Goal: Feedback & Contribution: Leave review/rating

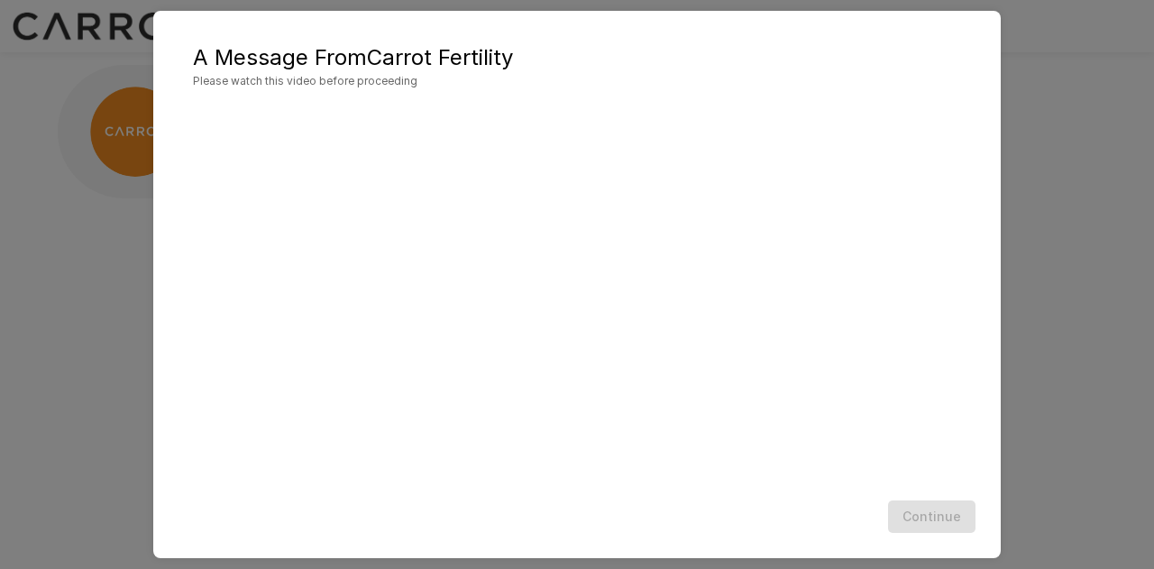
scroll to position [54, 0]
click at [924, 515] on button "Continue" at bounding box center [931, 517] width 87 height 33
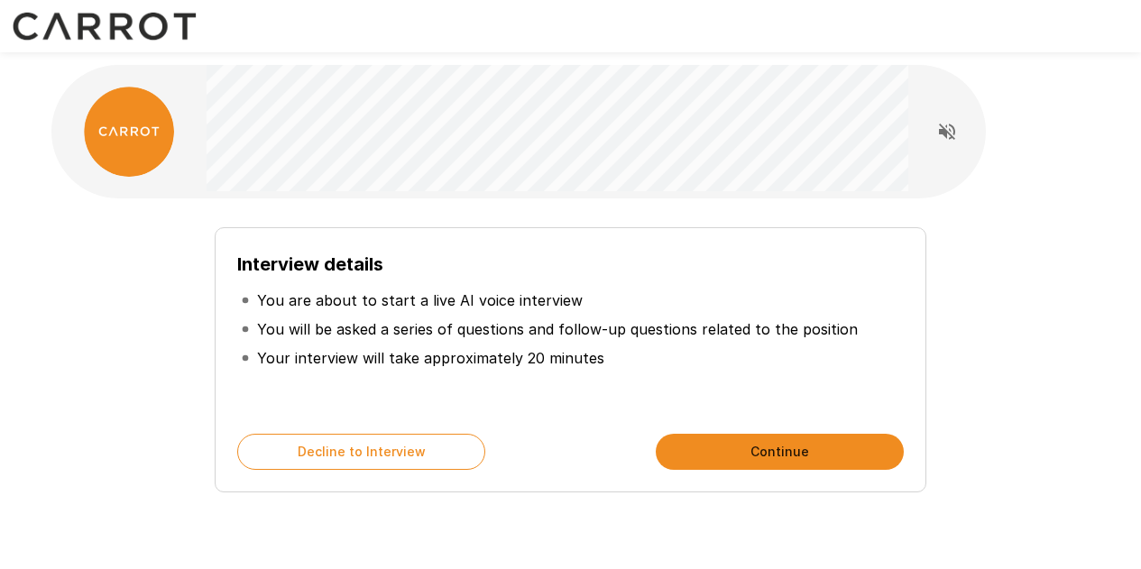
click at [777, 458] on button "Continue" at bounding box center [780, 452] width 248 height 36
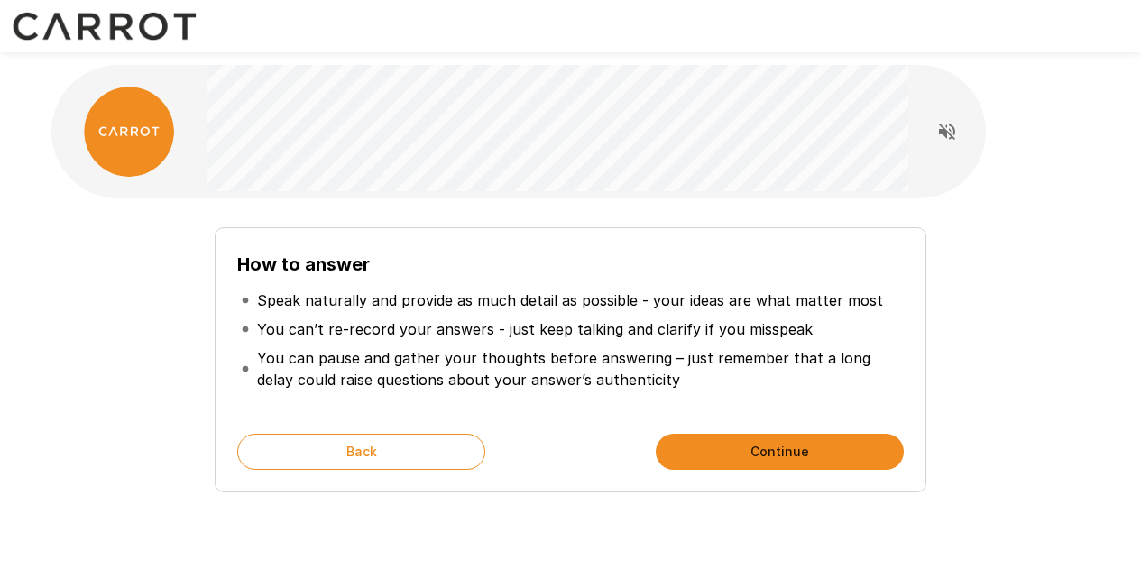
click at [713, 459] on button "Continue" at bounding box center [780, 452] width 248 height 36
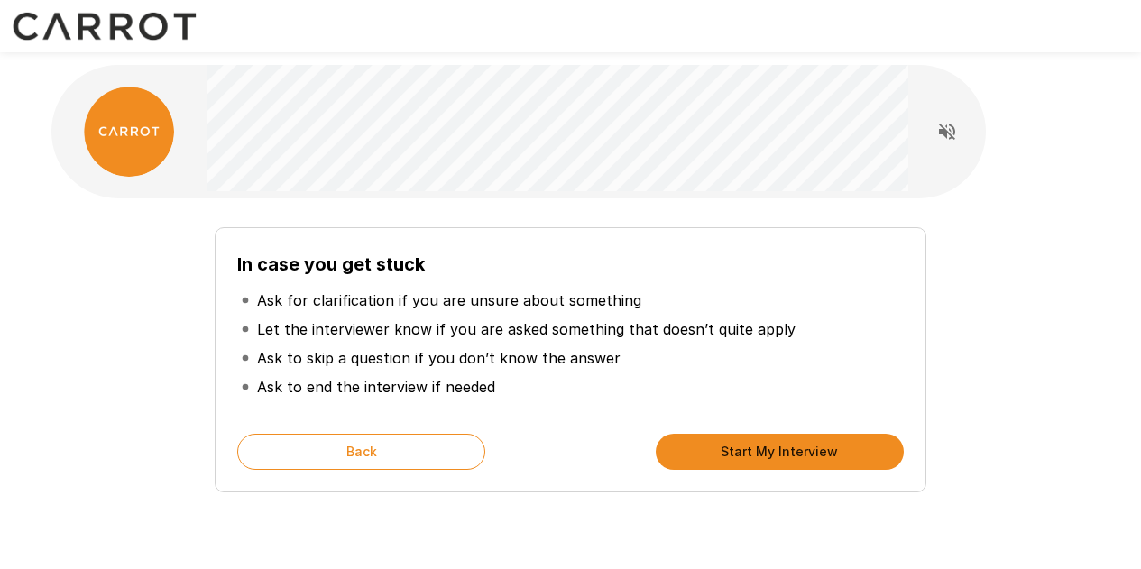
click at [741, 449] on button "Start My Interview" at bounding box center [780, 452] width 248 height 36
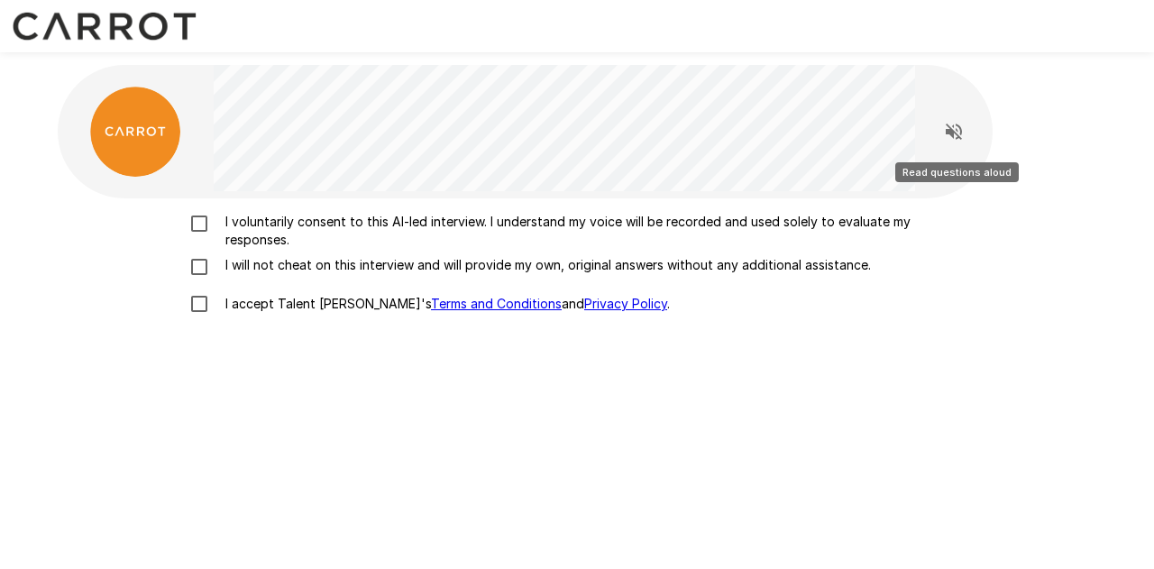
click at [953, 131] on icon "Read questions aloud" at bounding box center [954, 132] width 16 height 16
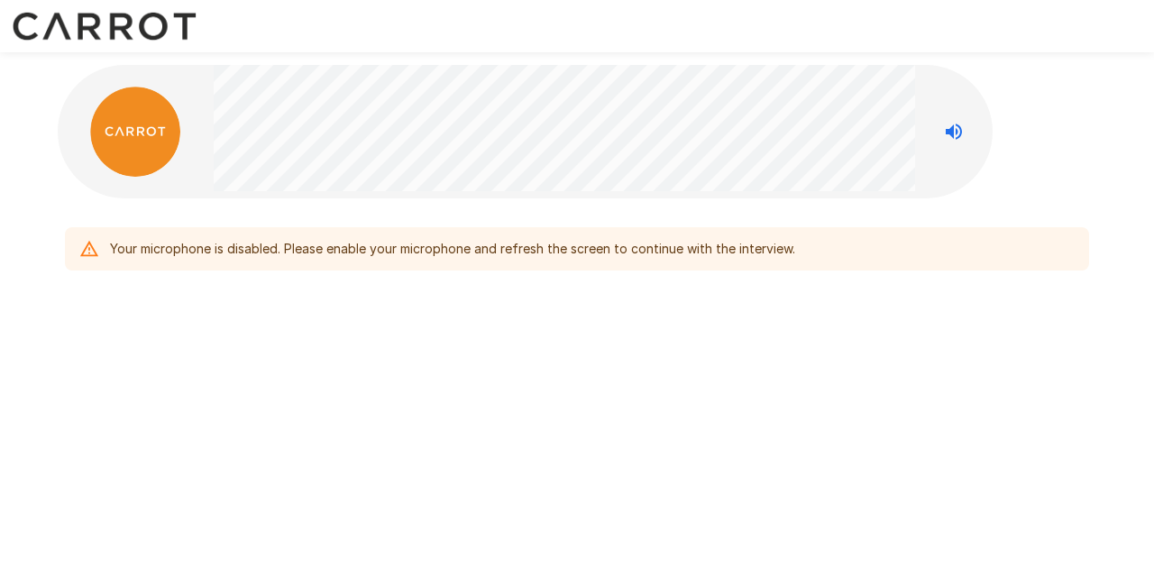
click at [397, 335] on div "Your microphone is disabled. Please enable your microphone and refresh the scre…" at bounding box center [577, 211] width 1082 height 422
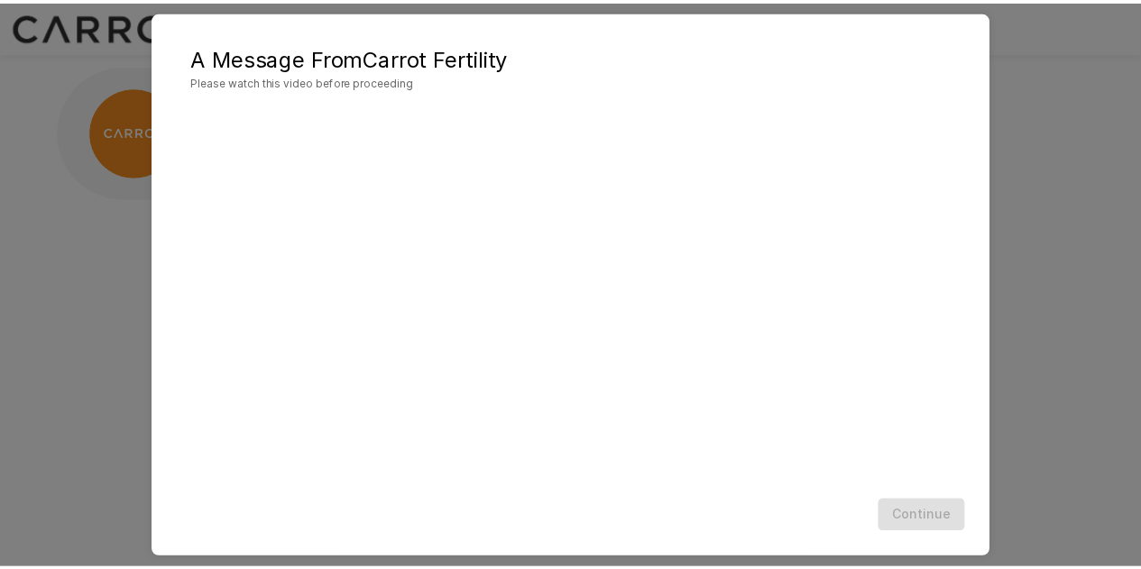
scroll to position [54, 0]
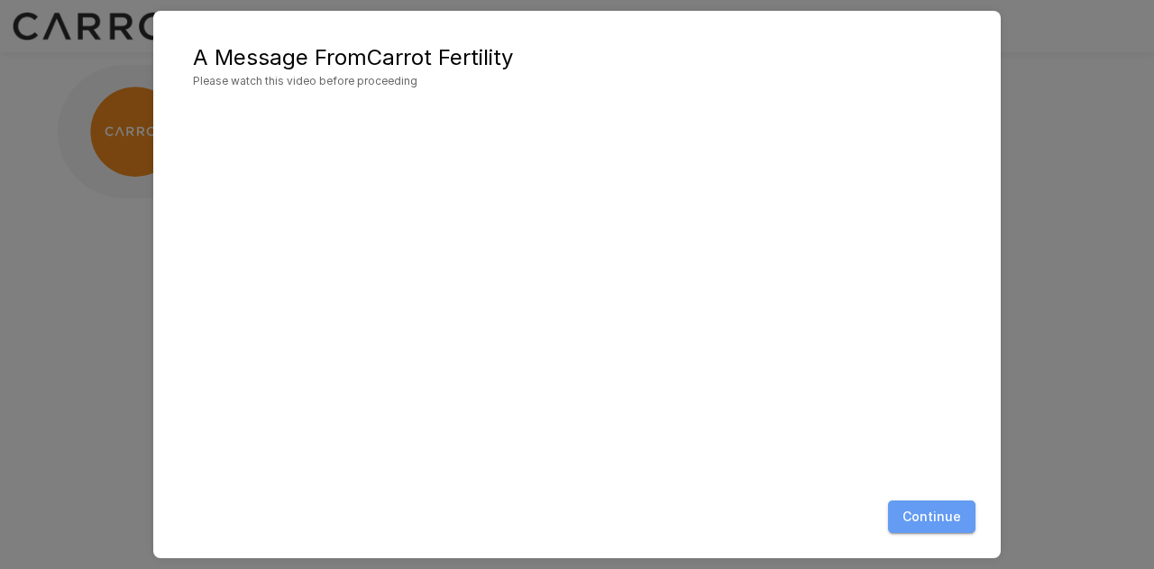
click at [942, 516] on button "Continue" at bounding box center [931, 517] width 87 height 33
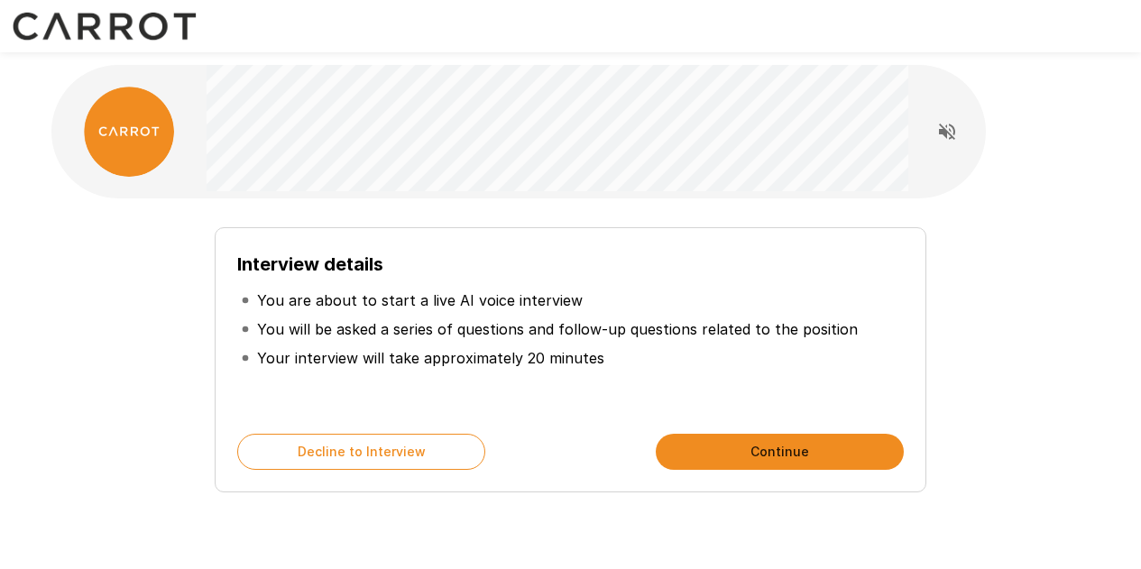
click at [771, 450] on button "Continue" at bounding box center [780, 452] width 248 height 36
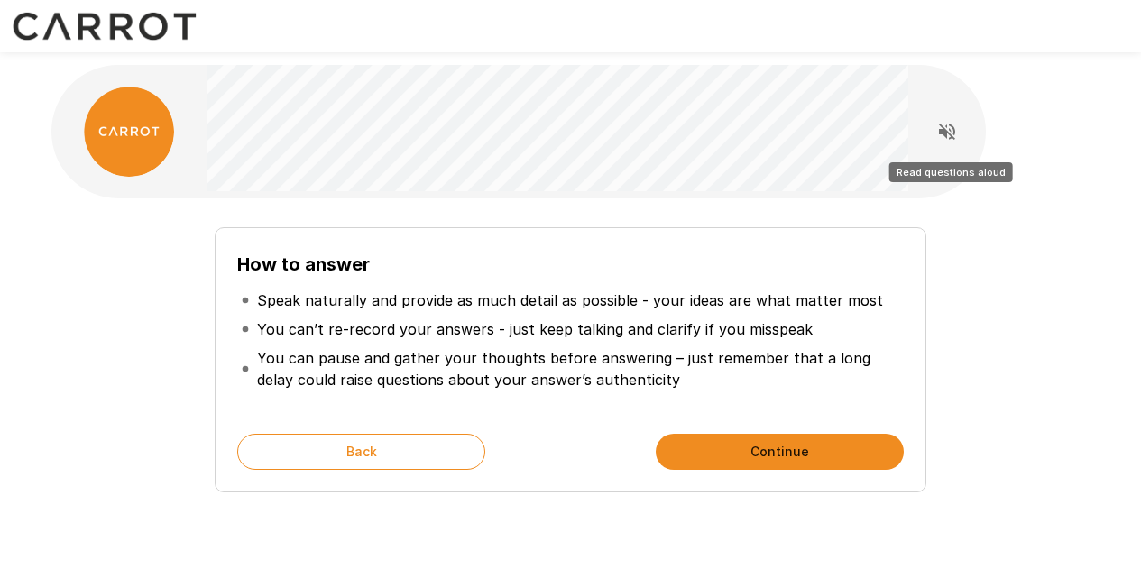
click at [945, 128] on icon "Read questions aloud" at bounding box center [947, 132] width 22 height 22
click at [744, 455] on button "Continue" at bounding box center [780, 452] width 248 height 36
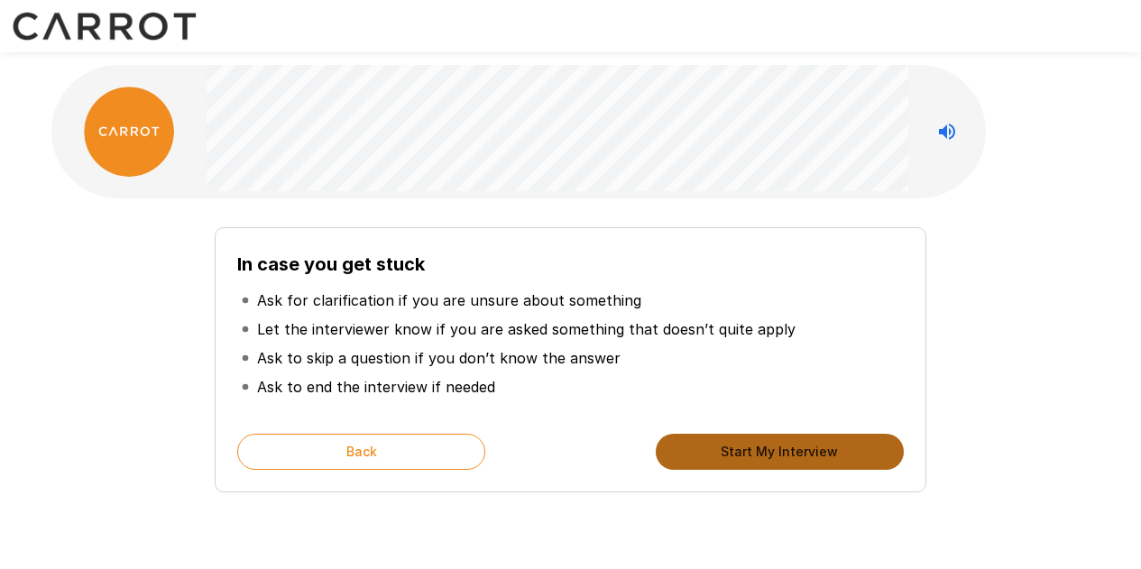
click at [742, 455] on button "Start My Interview" at bounding box center [780, 452] width 248 height 36
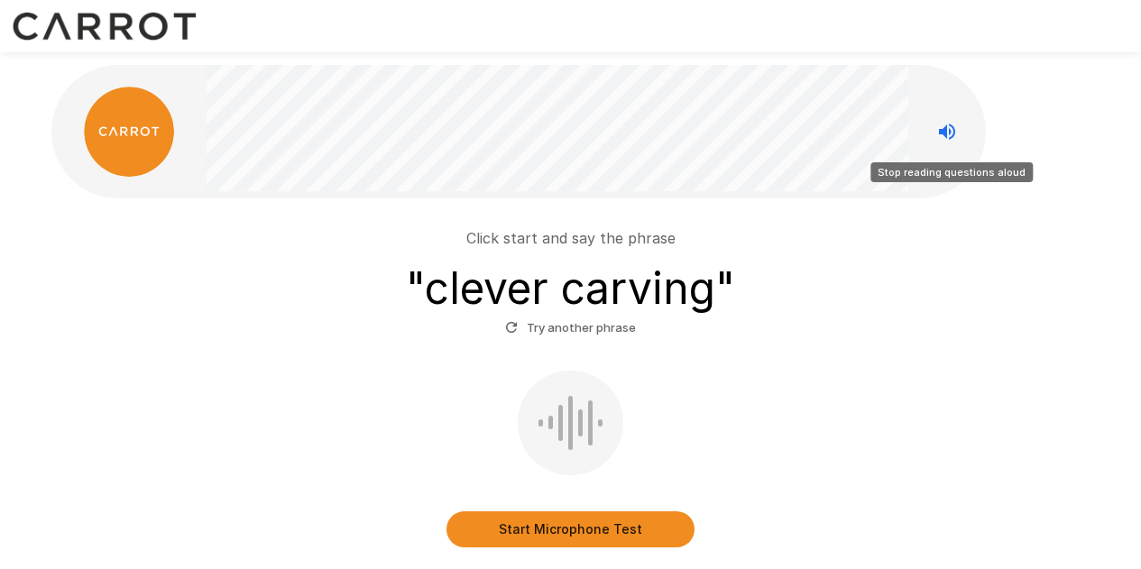
click at [945, 140] on icon "Stop reading questions aloud" at bounding box center [947, 132] width 22 height 22
drag, startPoint x: 950, startPoint y: 106, endPoint x: 950, endPoint y: 116, distance: 9.9
click at [950, 107] on div at bounding box center [947, 132] width 78 height 90
click at [949, 124] on icon "Read questions aloud" at bounding box center [947, 132] width 22 height 22
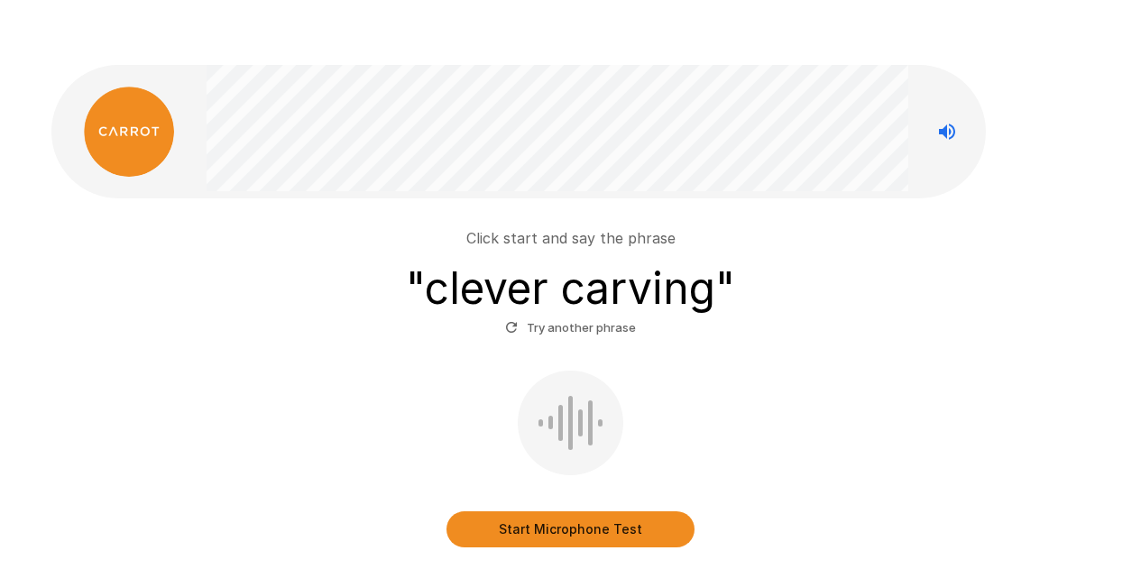
scroll to position [120, 0]
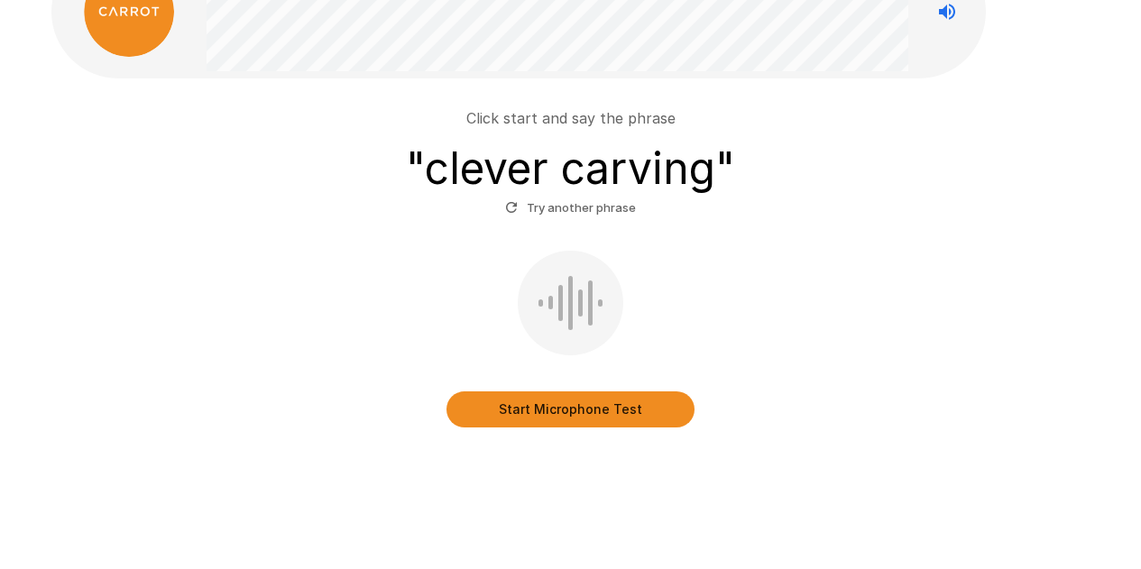
click at [586, 409] on button "Start Microphone Test" at bounding box center [570, 409] width 248 height 36
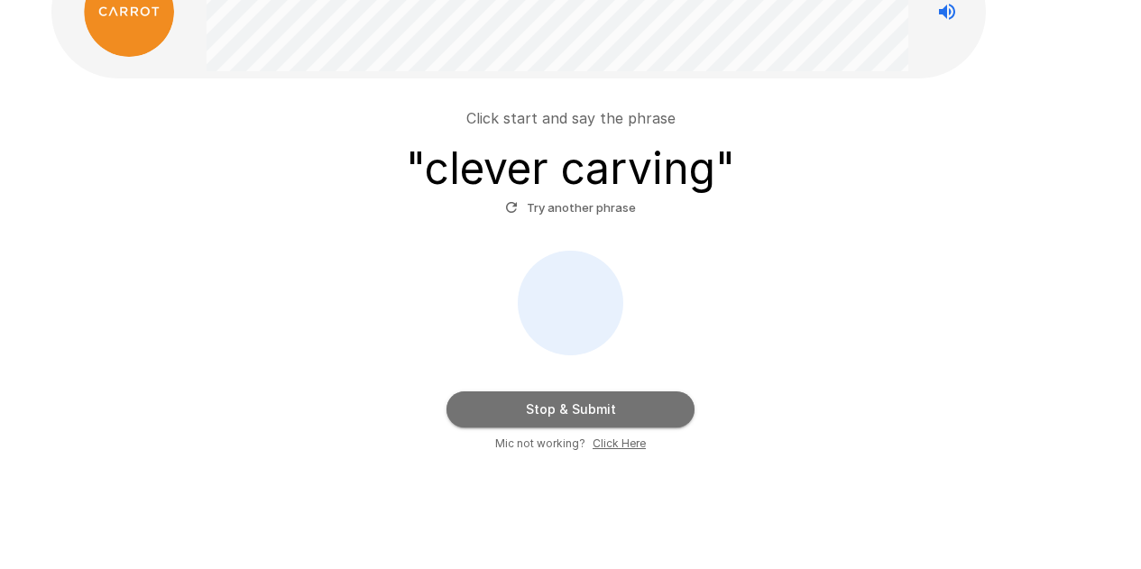
click at [607, 398] on button "Stop & Submit" at bounding box center [570, 409] width 248 height 36
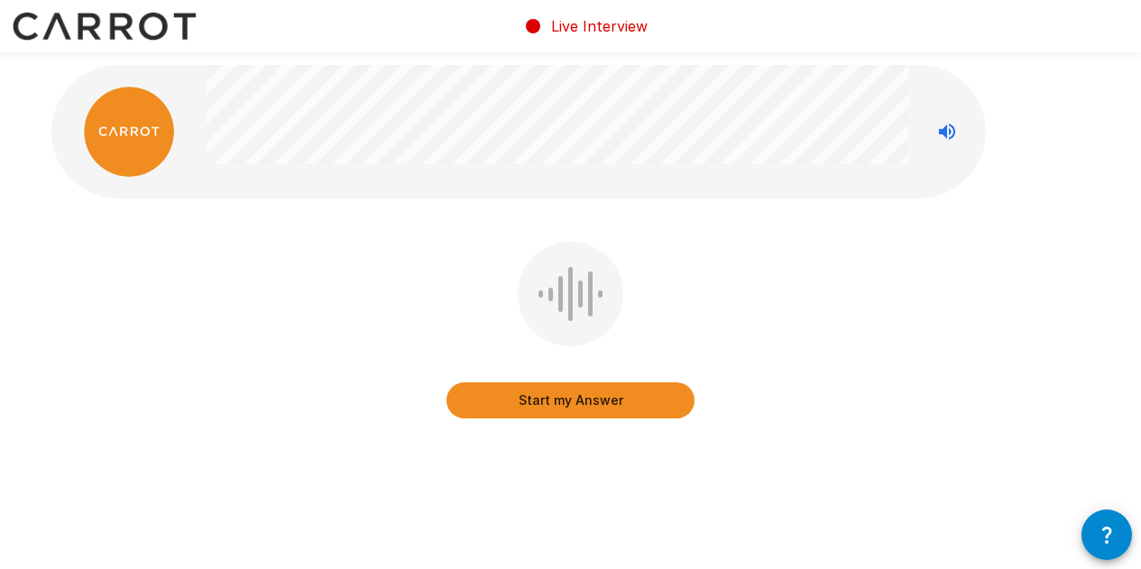
click at [570, 308] on div at bounding box center [570, 294] width 5 height 54
click at [565, 400] on button "Start my Answer" at bounding box center [570, 400] width 248 height 36
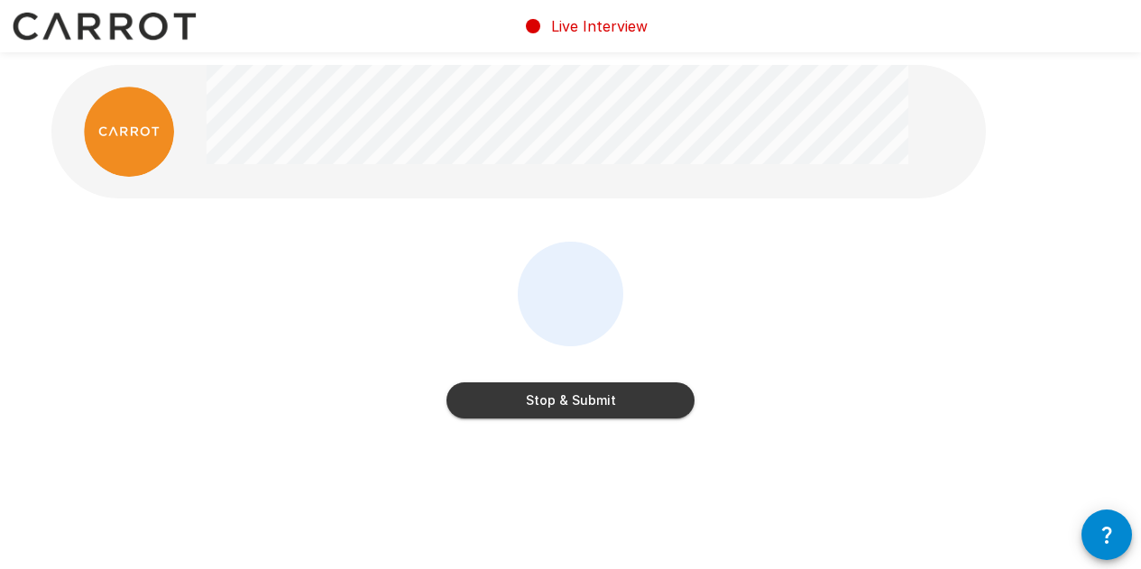
click at [598, 401] on button "Stop & Submit" at bounding box center [570, 400] width 248 height 36
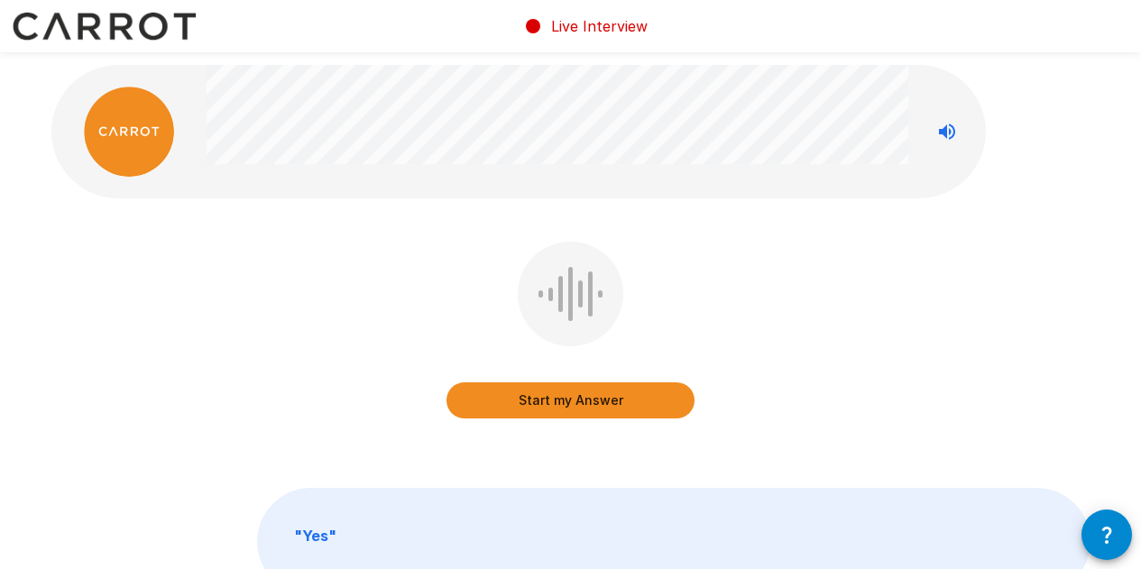
click at [1099, 535] on icon "button" at bounding box center [1107, 535] width 22 height 22
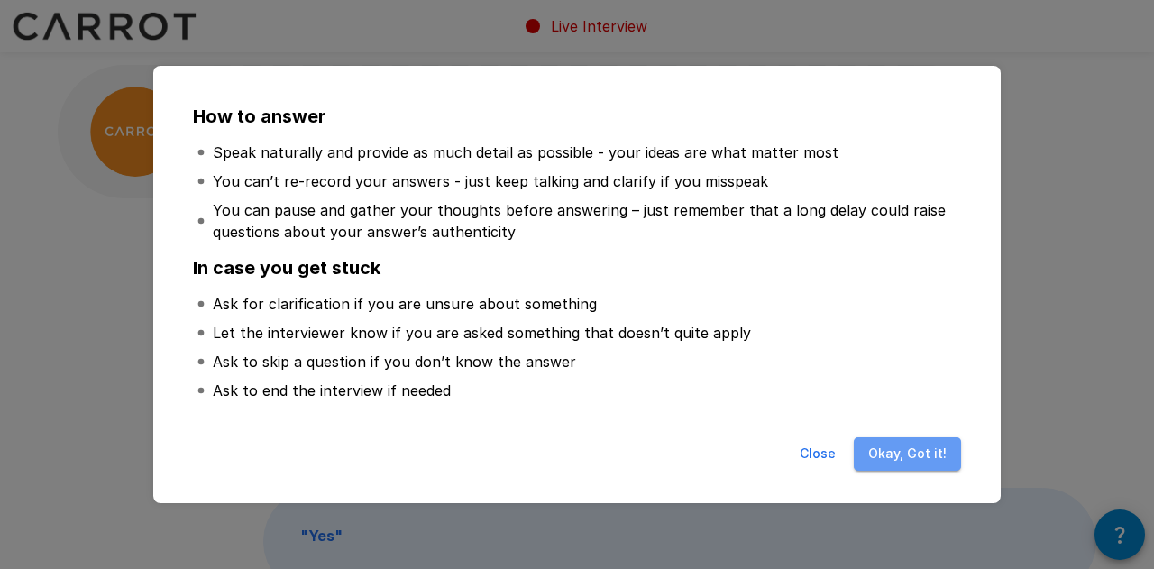
click at [916, 455] on button "Okay, Got it!" at bounding box center [907, 453] width 107 height 33
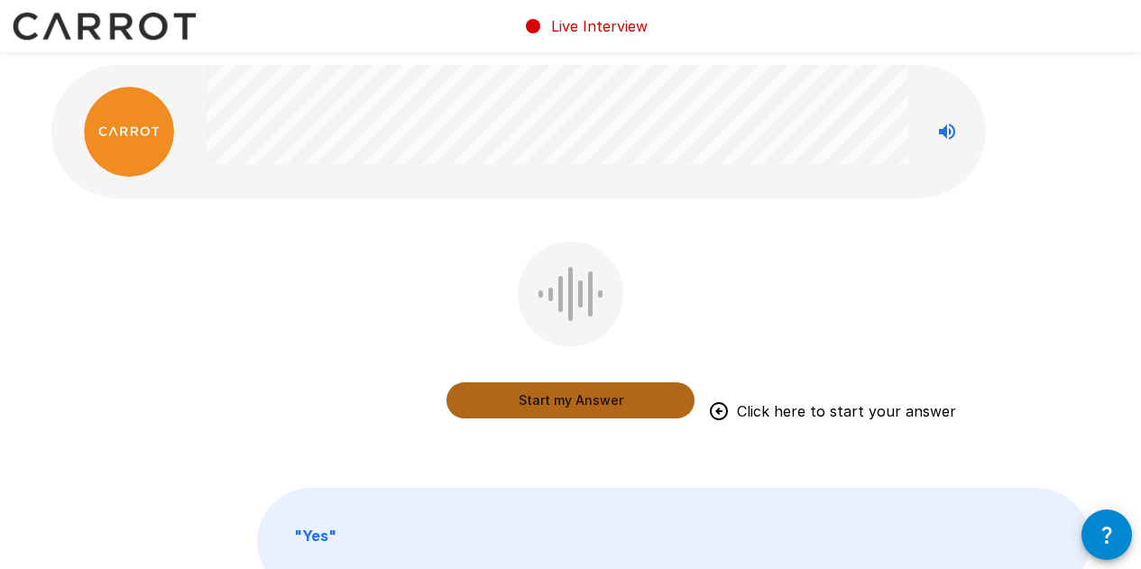
click at [564, 397] on button "Start my Answer" at bounding box center [570, 400] width 248 height 36
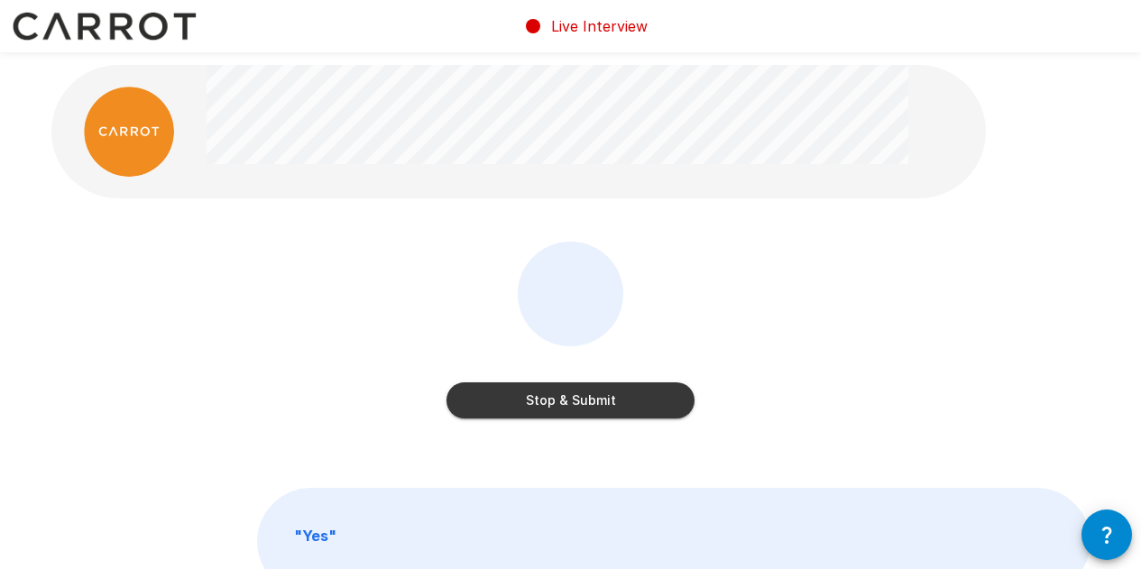
click at [587, 393] on button "Stop & Submit" at bounding box center [570, 400] width 248 height 36
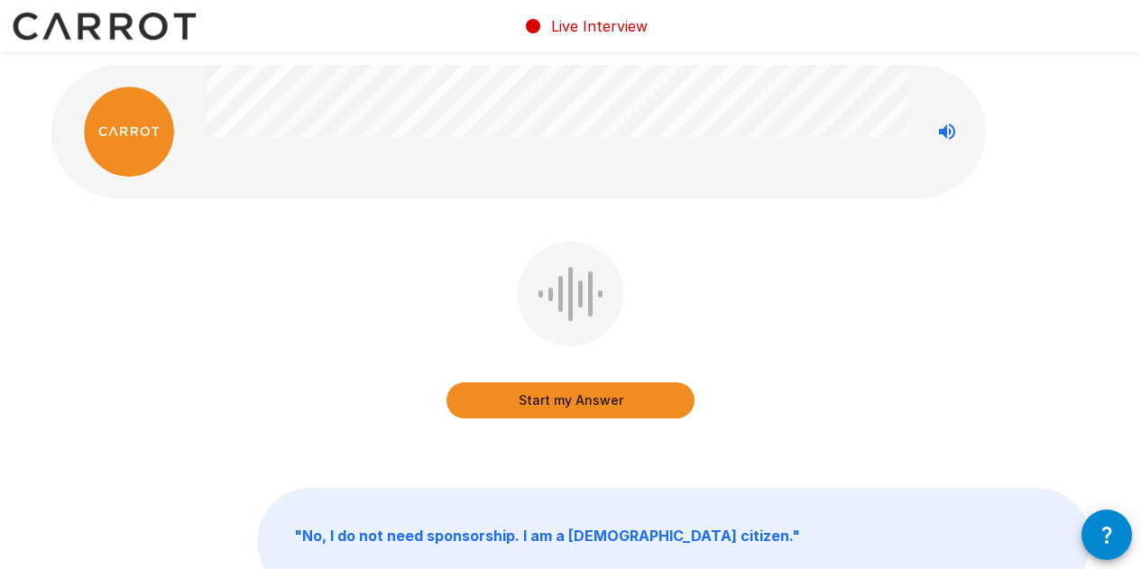
click at [569, 401] on button "Start my Answer" at bounding box center [570, 400] width 248 height 36
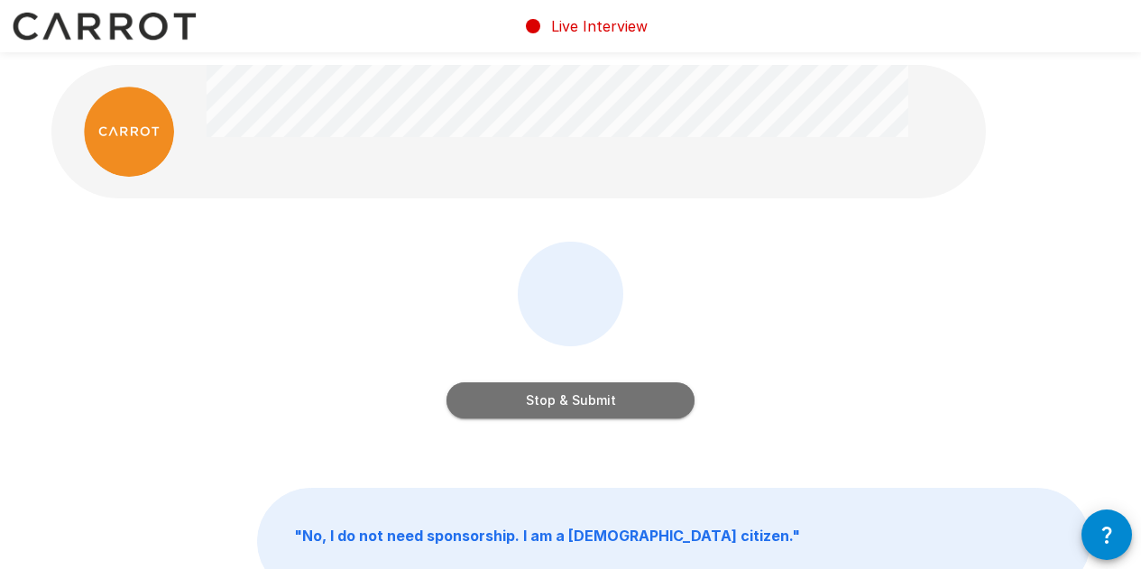
click at [580, 395] on button "Stop & Submit" at bounding box center [570, 400] width 248 height 36
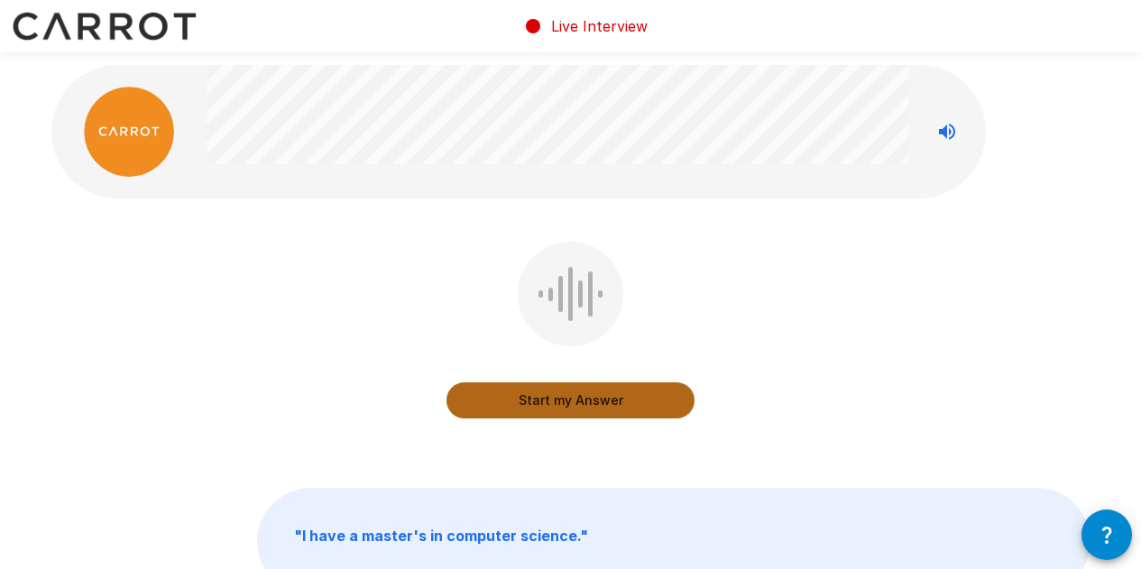
click at [569, 398] on button "Start my Answer" at bounding box center [570, 400] width 248 height 36
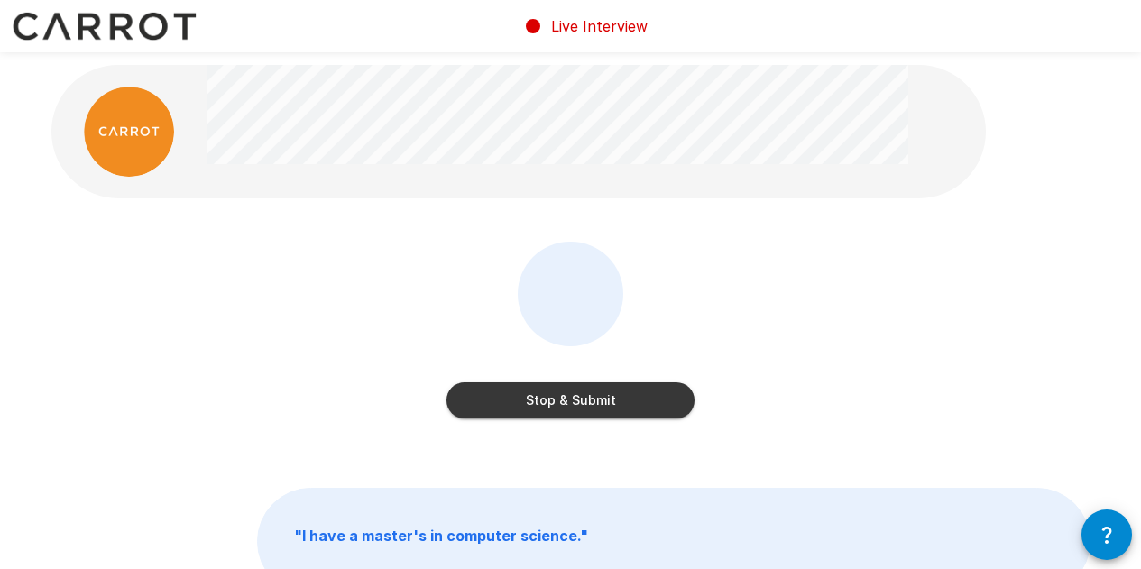
click at [584, 397] on button "Stop & Submit" at bounding box center [570, 400] width 248 height 36
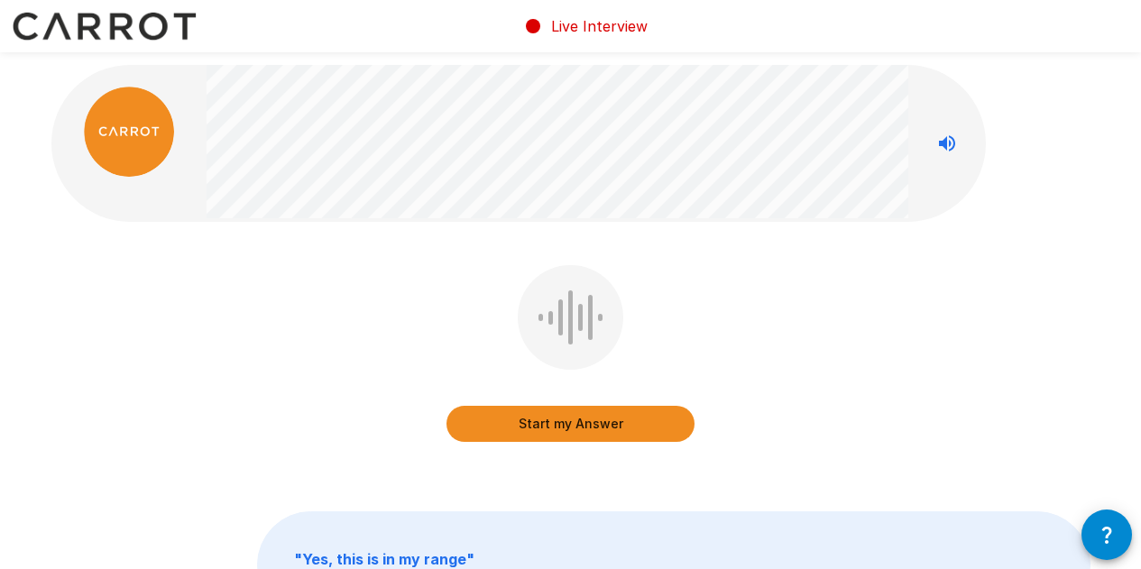
click at [945, 149] on icon "Stop reading questions aloud" at bounding box center [947, 144] width 22 height 22
click at [944, 133] on button "Read questions aloud" at bounding box center [947, 143] width 36 height 36
click at [574, 420] on button "Start my Answer" at bounding box center [570, 424] width 248 height 36
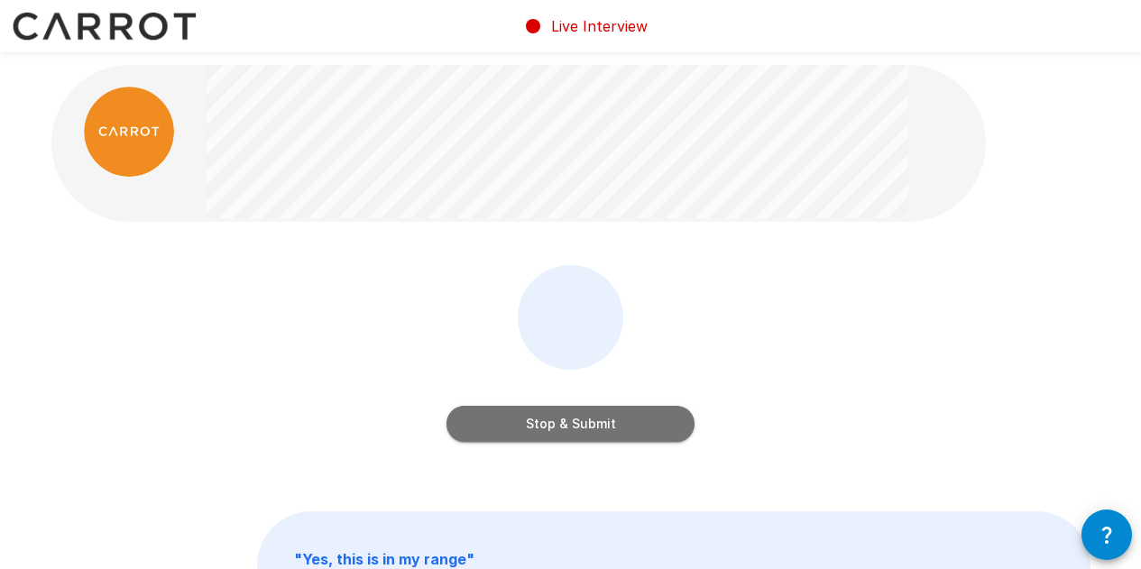
click at [591, 416] on button "Stop & Submit" at bounding box center [570, 424] width 248 height 36
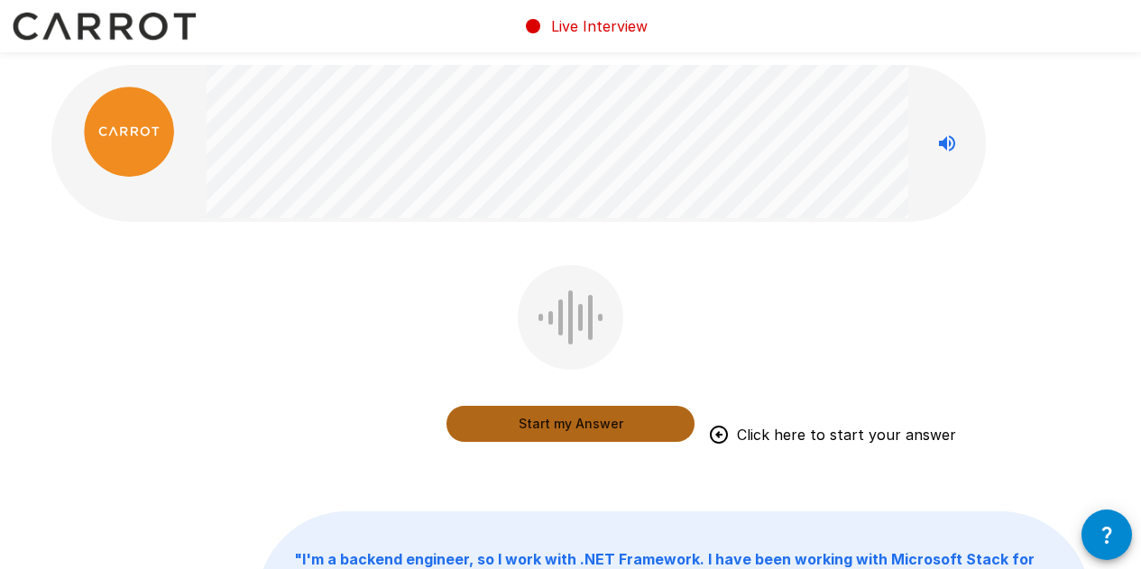
click at [565, 419] on button "Start my Answer" at bounding box center [570, 424] width 248 height 36
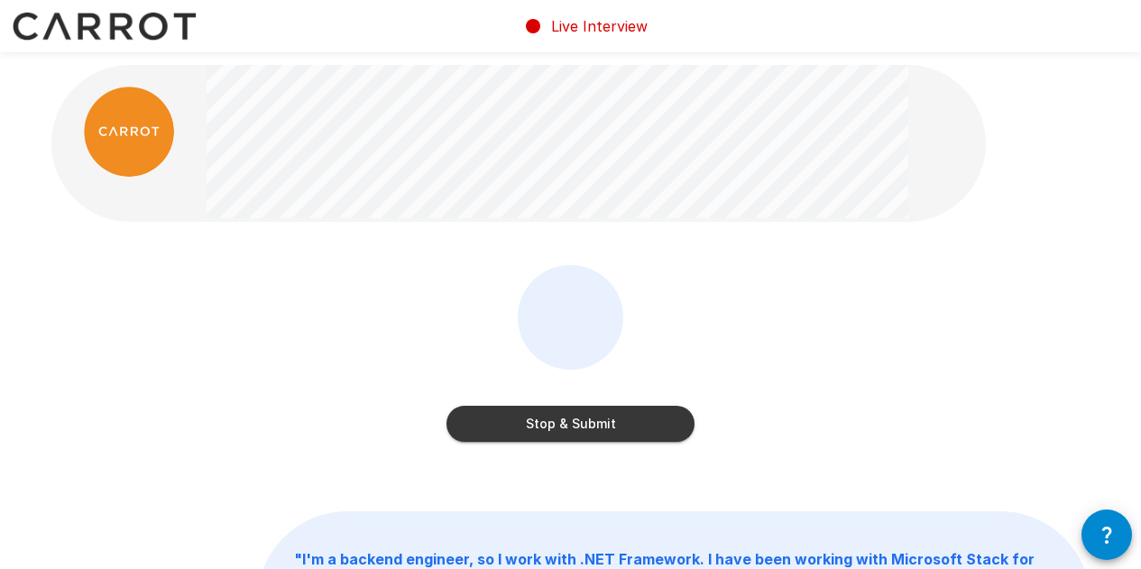
click at [571, 422] on button "Stop & Submit" at bounding box center [570, 424] width 248 height 36
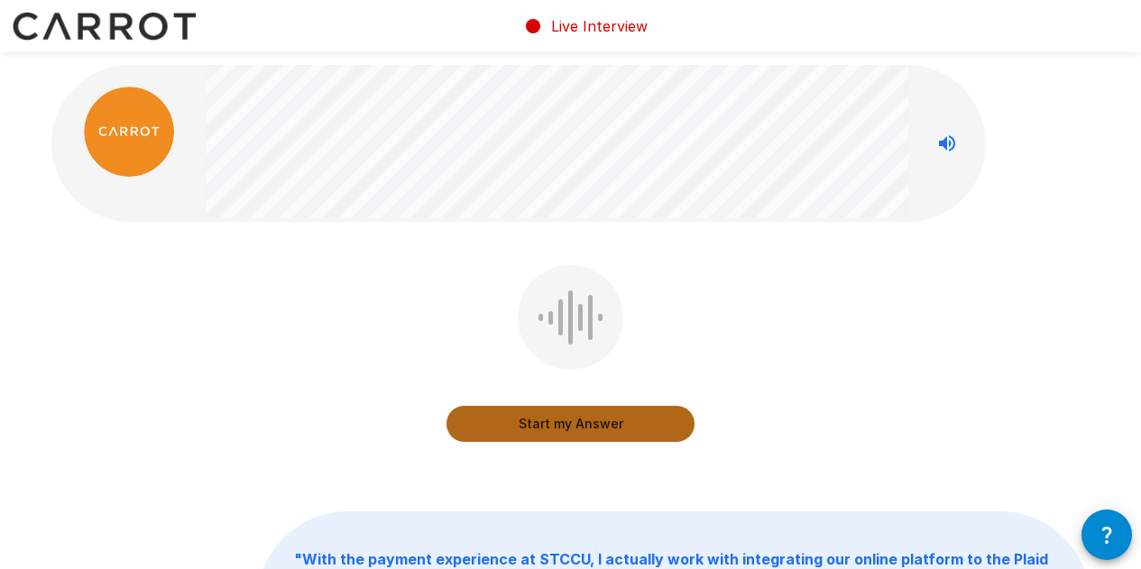
click at [568, 418] on button "Start my Answer" at bounding box center [570, 424] width 248 height 36
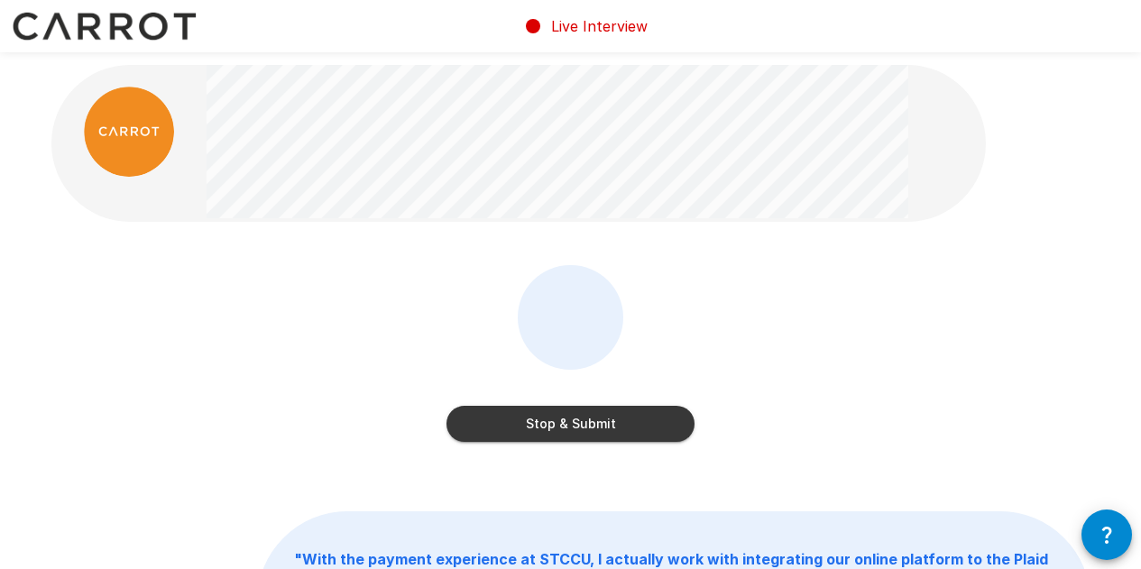
click at [585, 418] on button "Stop & Submit" at bounding box center [570, 424] width 248 height 36
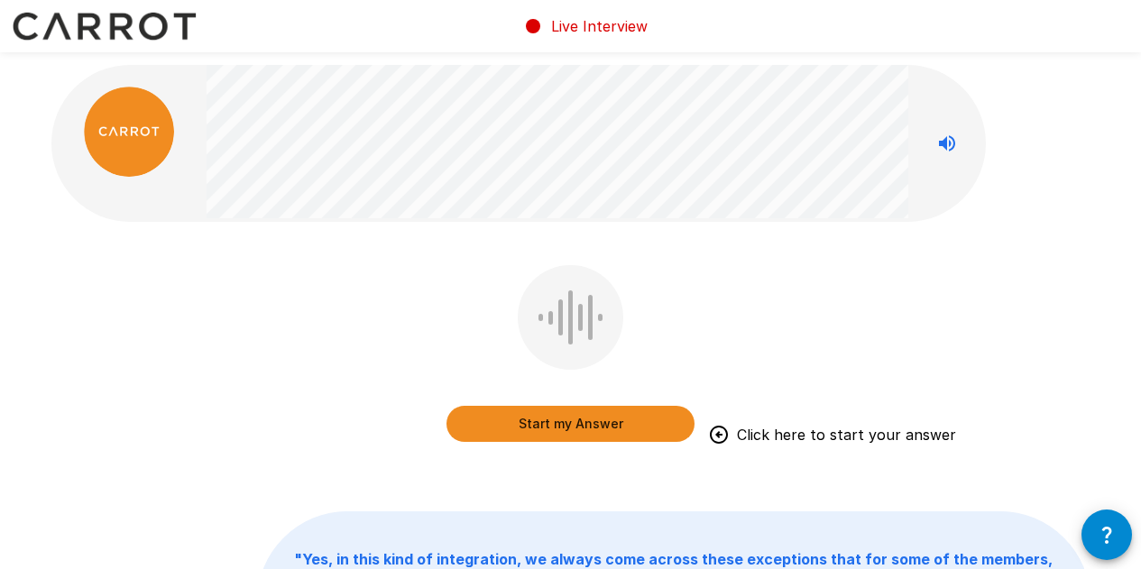
click at [578, 418] on button "Start my Answer" at bounding box center [570, 424] width 248 height 36
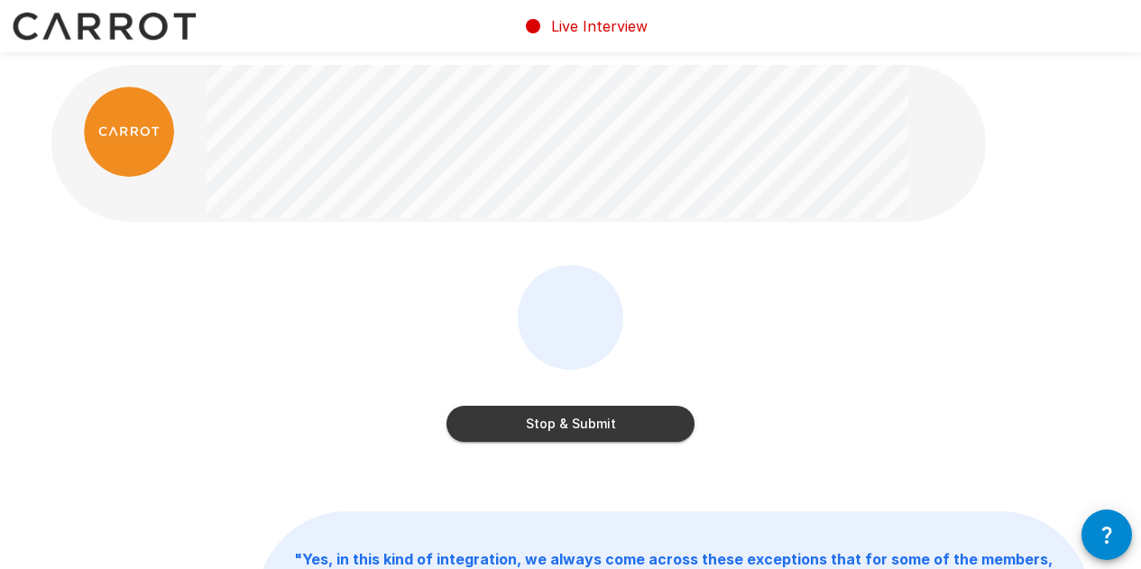
click at [583, 421] on button "Stop & Submit" at bounding box center [570, 424] width 248 height 36
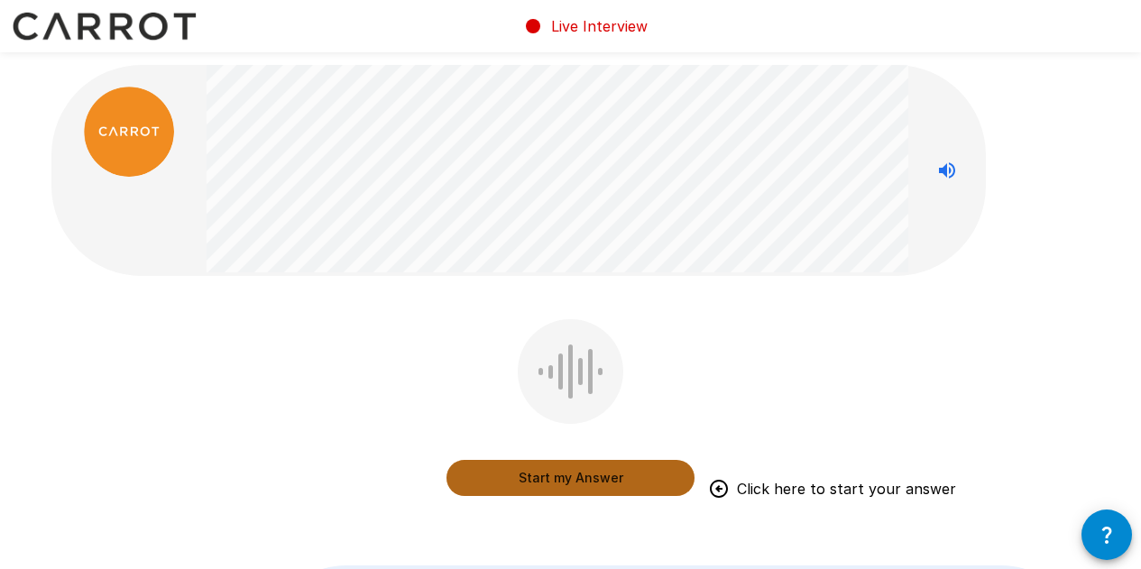
click at [568, 474] on button "Start my Answer" at bounding box center [570, 478] width 248 height 36
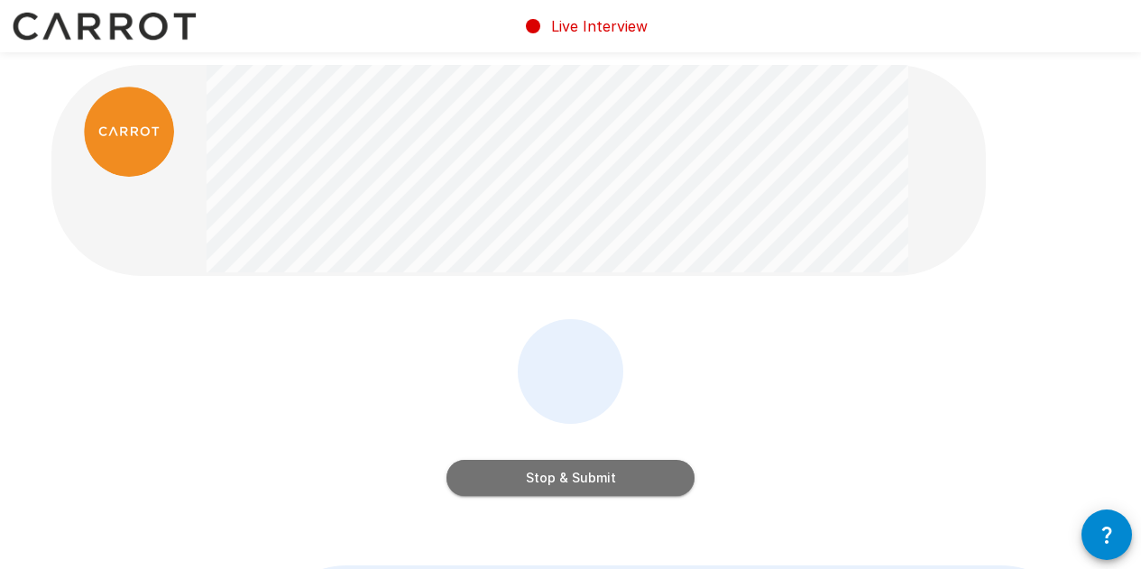
click at [582, 476] on button "Stop & Submit" at bounding box center [570, 478] width 248 height 36
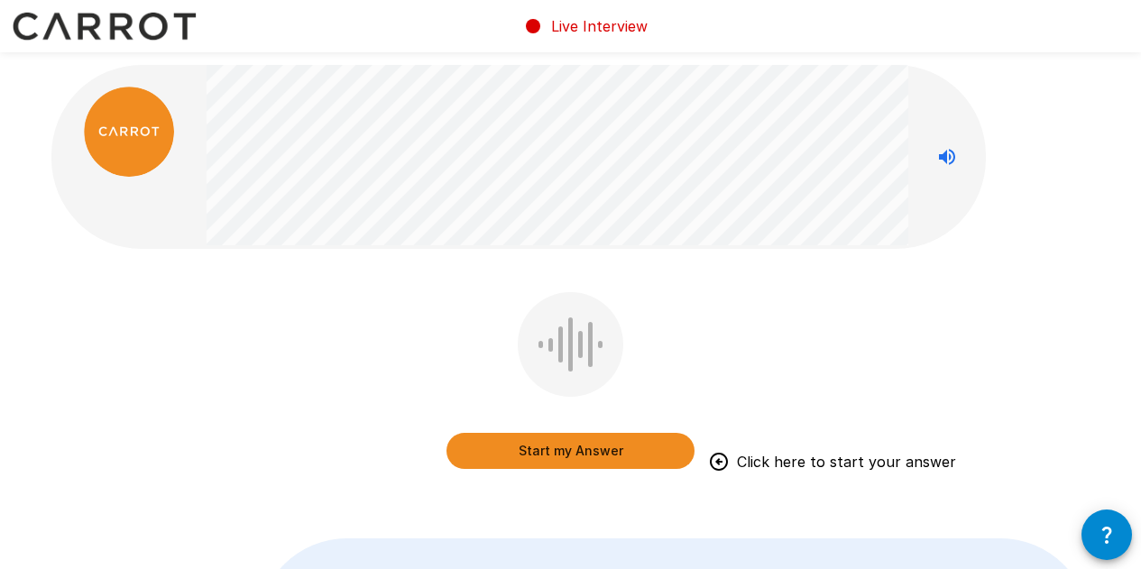
click at [568, 451] on button "Start my Answer" at bounding box center [570, 451] width 248 height 36
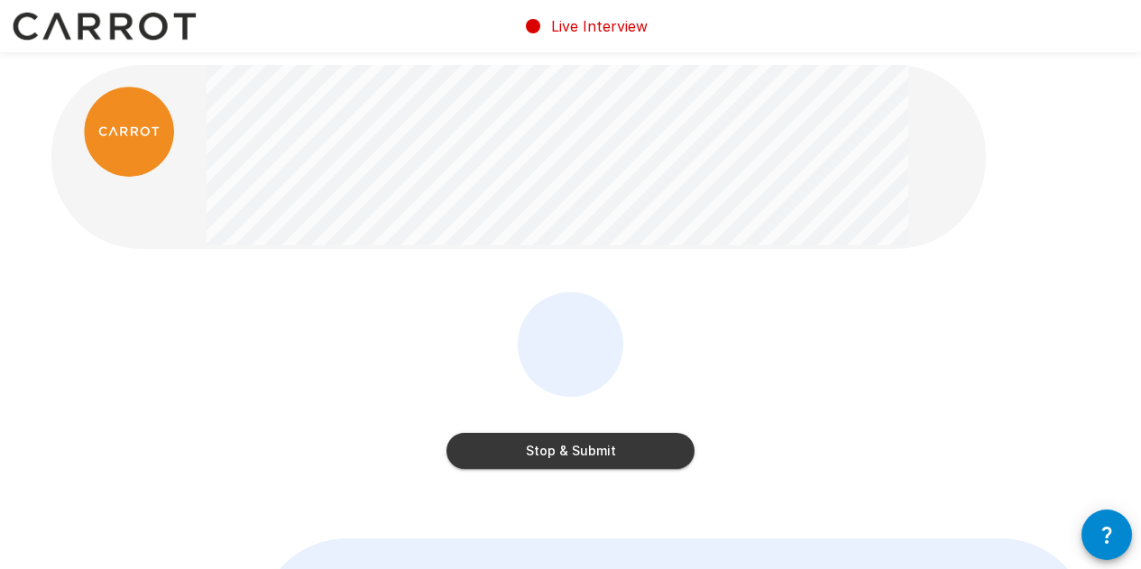
click at [554, 451] on button "Stop & Submit" at bounding box center [570, 451] width 248 height 36
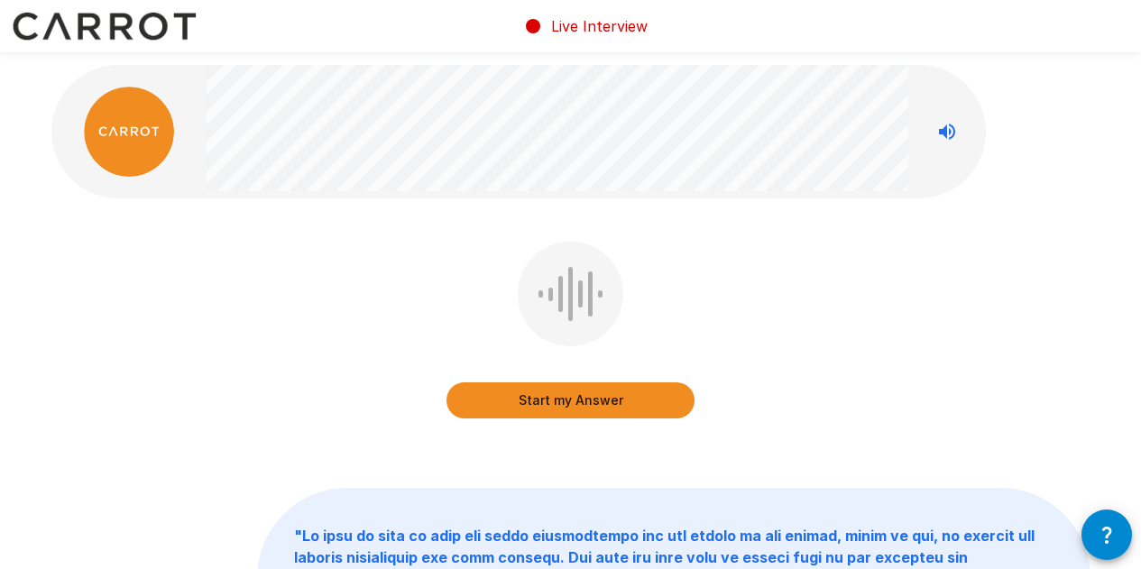
click at [568, 402] on button "Start my Answer" at bounding box center [570, 400] width 248 height 36
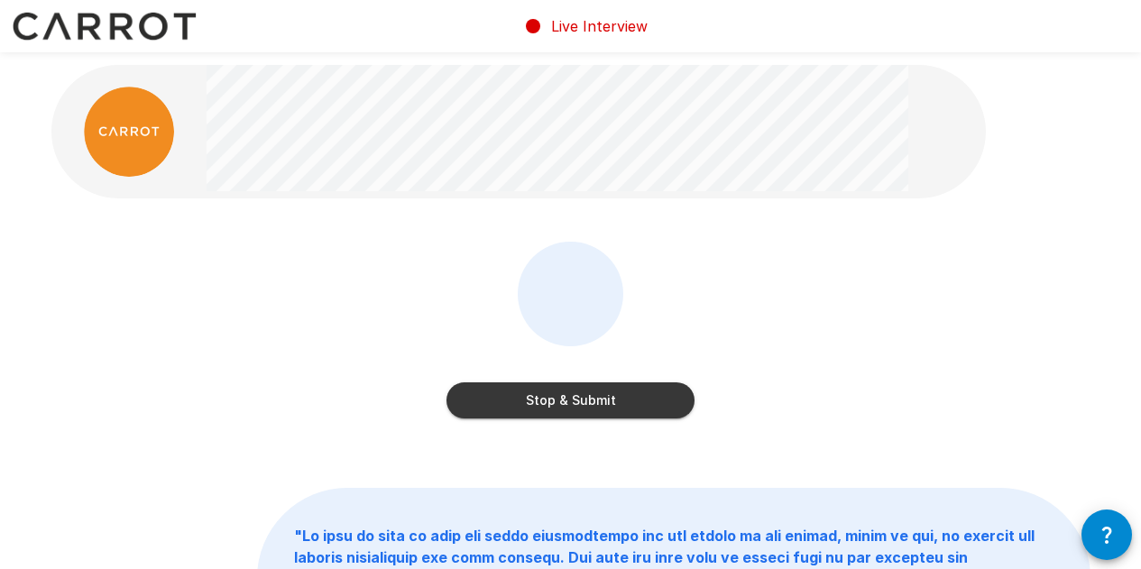
click at [567, 404] on button "Stop & Submit" at bounding box center [570, 400] width 248 height 36
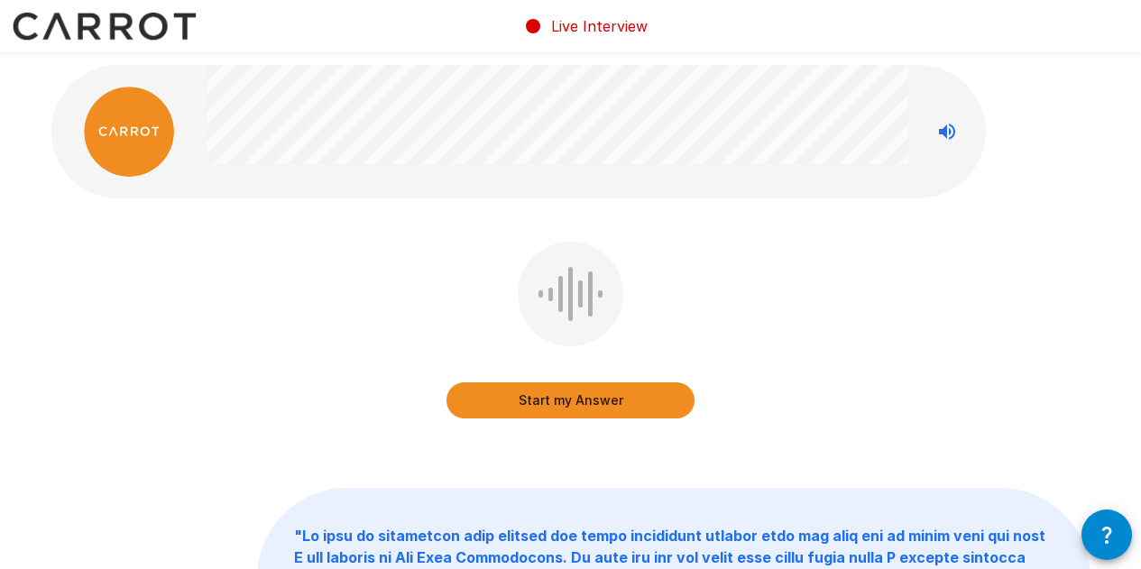
click at [592, 403] on button "Start my Answer" at bounding box center [570, 400] width 248 height 36
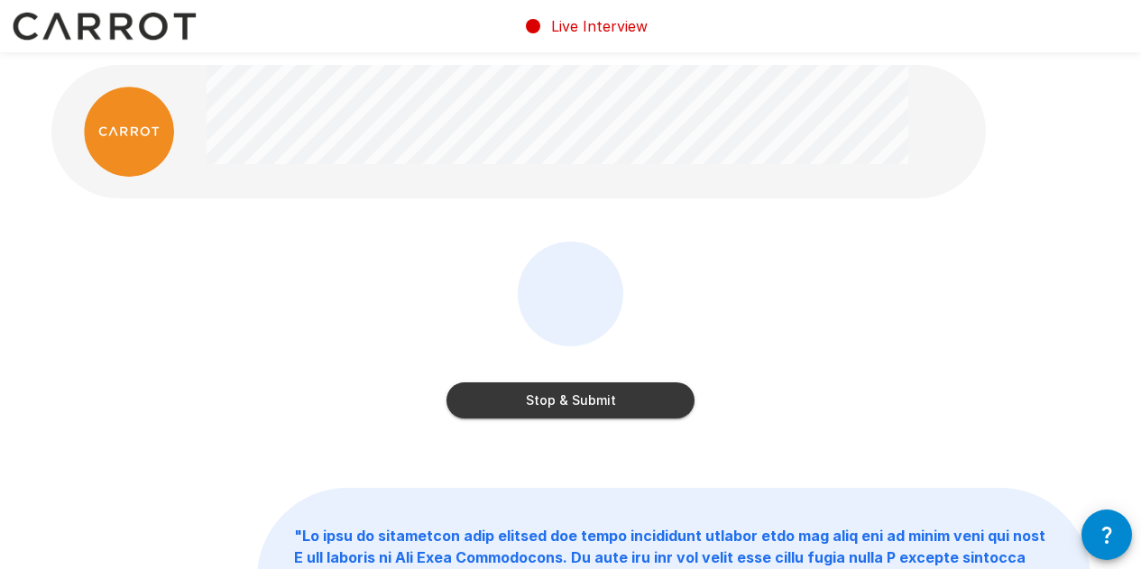
click at [585, 397] on button "Stop & Submit" at bounding box center [570, 400] width 248 height 36
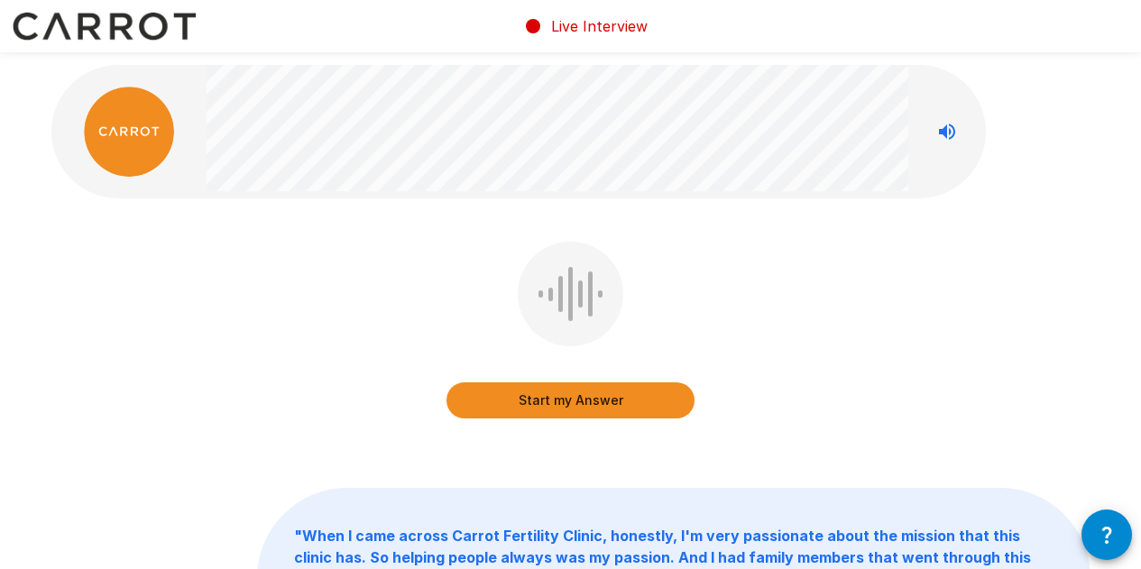
click at [570, 402] on button "Start my Answer" at bounding box center [570, 400] width 248 height 36
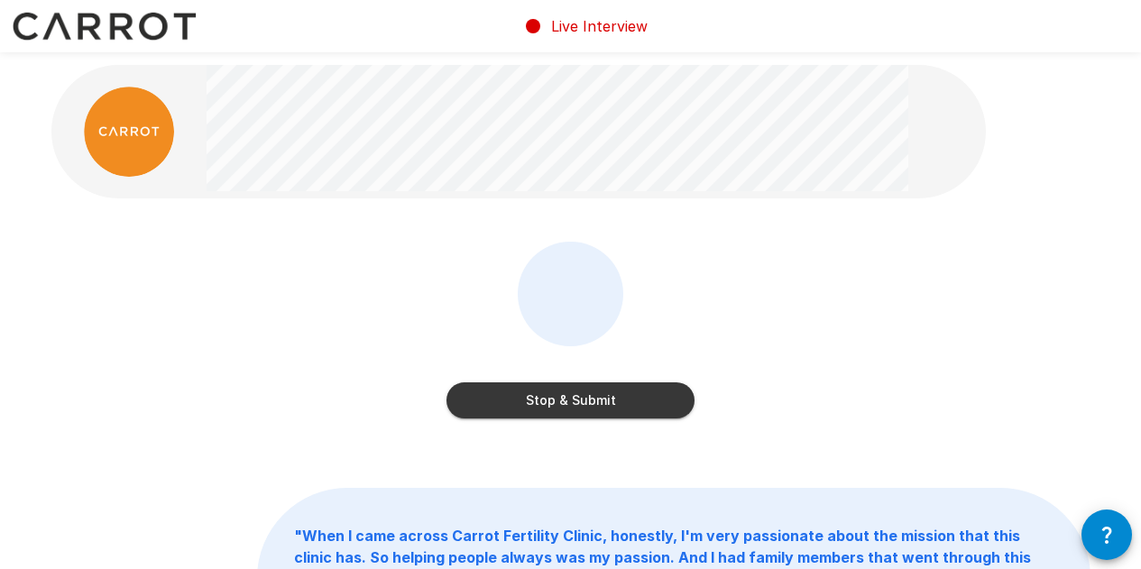
click at [574, 402] on button "Stop & Submit" at bounding box center [570, 400] width 248 height 36
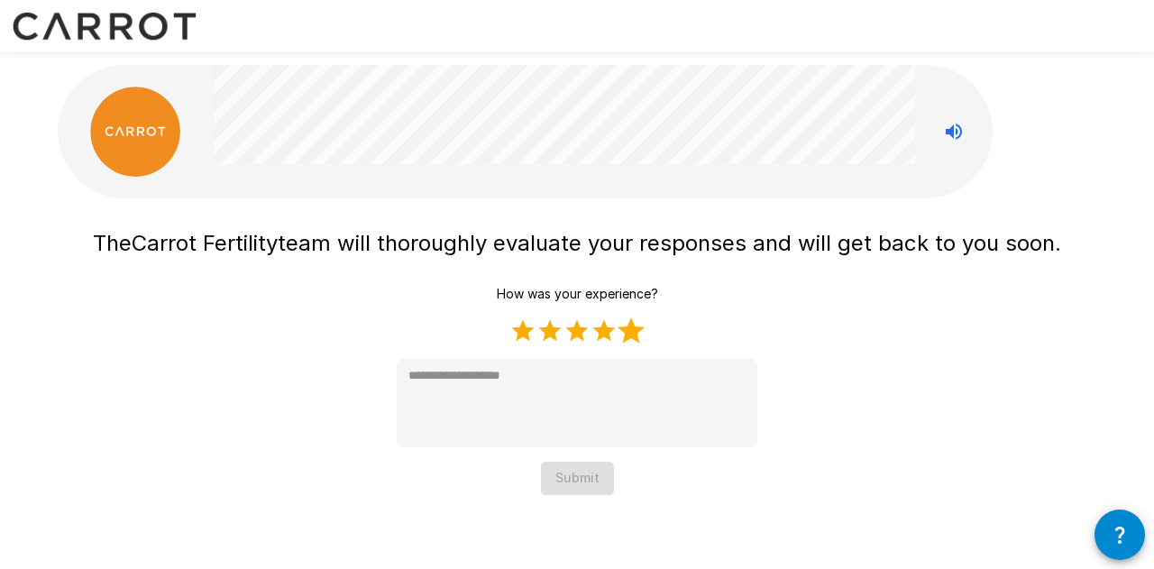
click at [634, 335] on label "5 Stars" at bounding box center [631, 330] width 27 height 27
type textarea "*"
click at [585, 482] on button "Submit" at bounding box center [577, 478] width 73 height 33
